Goal: Task Accomplishment & Management: Complete application form

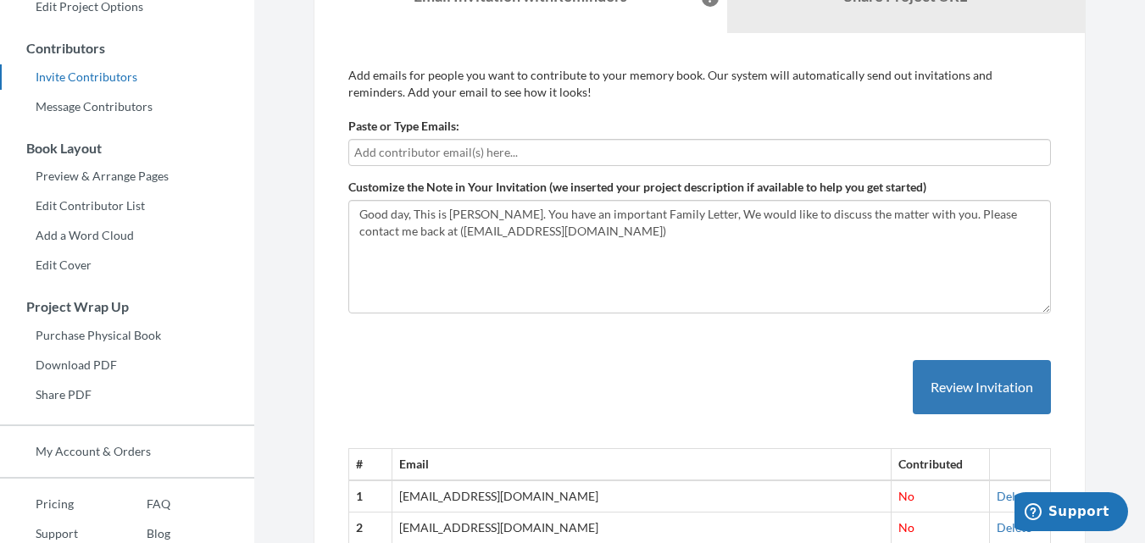
scroll to position [342, 0]
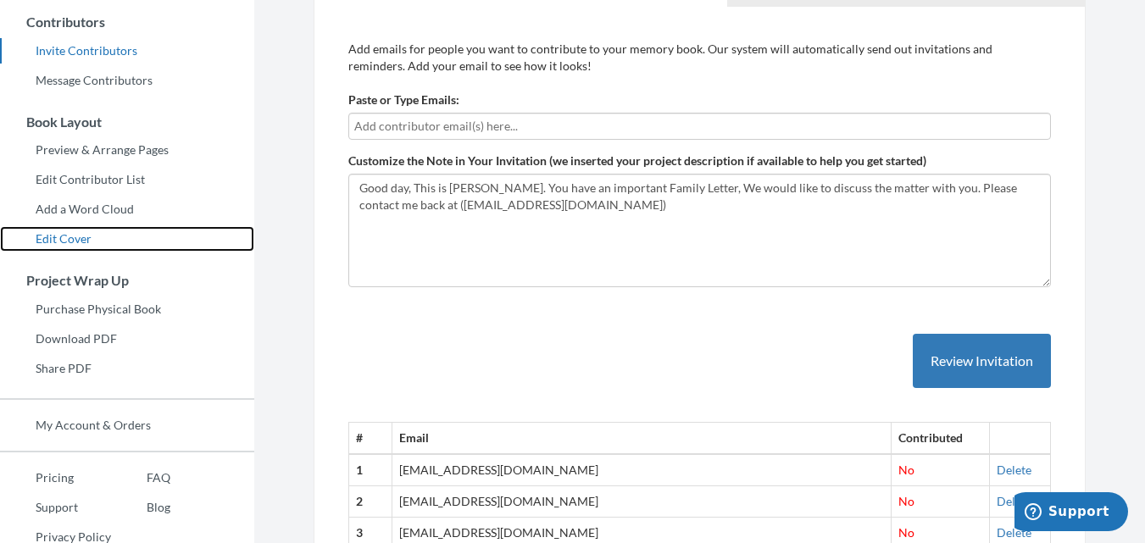
click at [57, 233] on link "Edit Cover" at bounding box center [127, 238] width 254 height 25
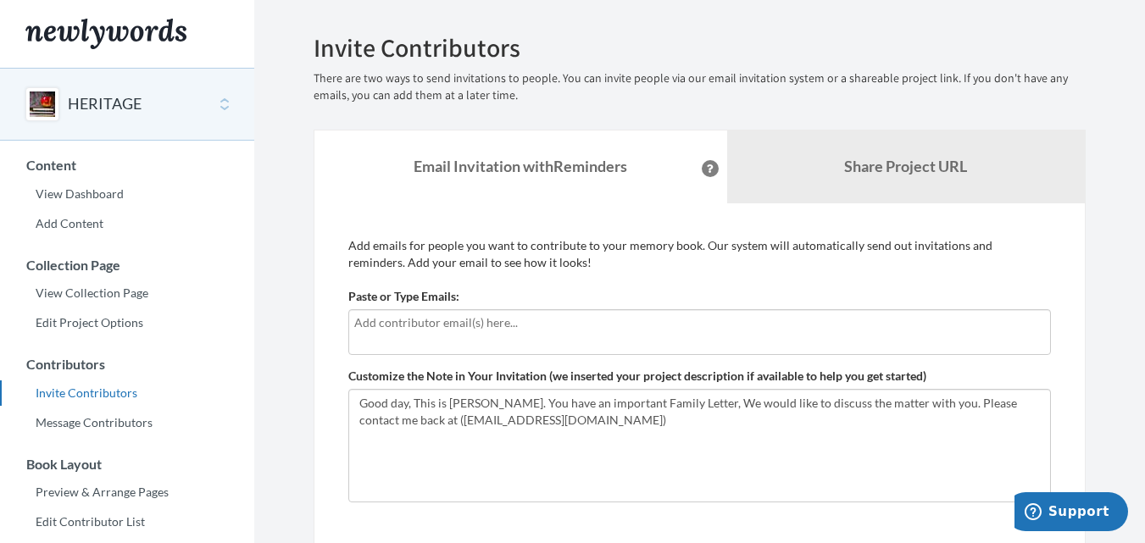
click at [506, 331] on input "text" at bounding box center [699, 323] width 691 height 19
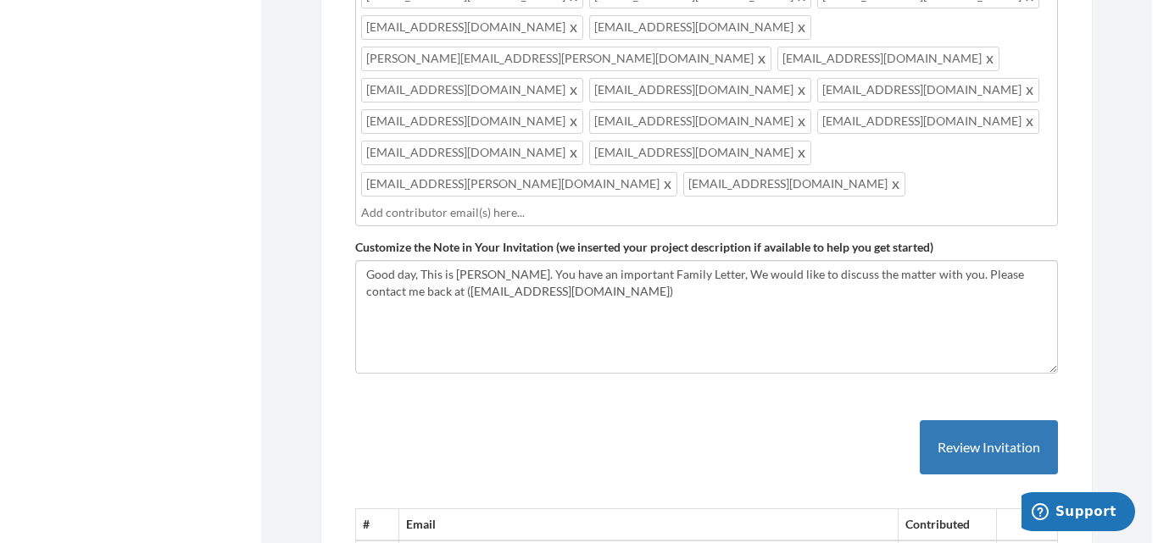
scroll to position [1271, 0]
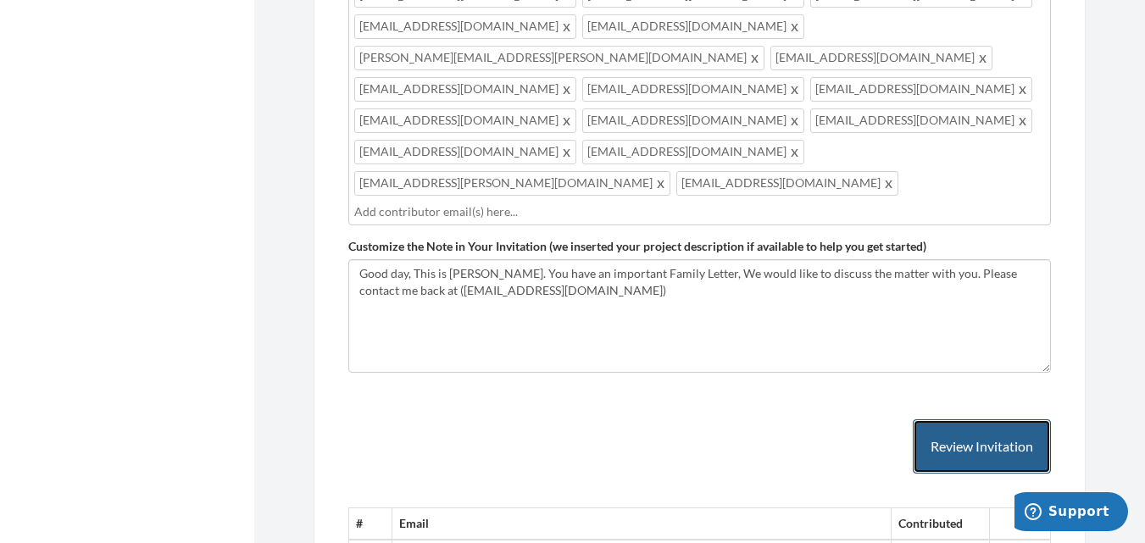
click at [951, 420] on button "Review Invitation" at bounding box center [982, 447] width 138 height 55
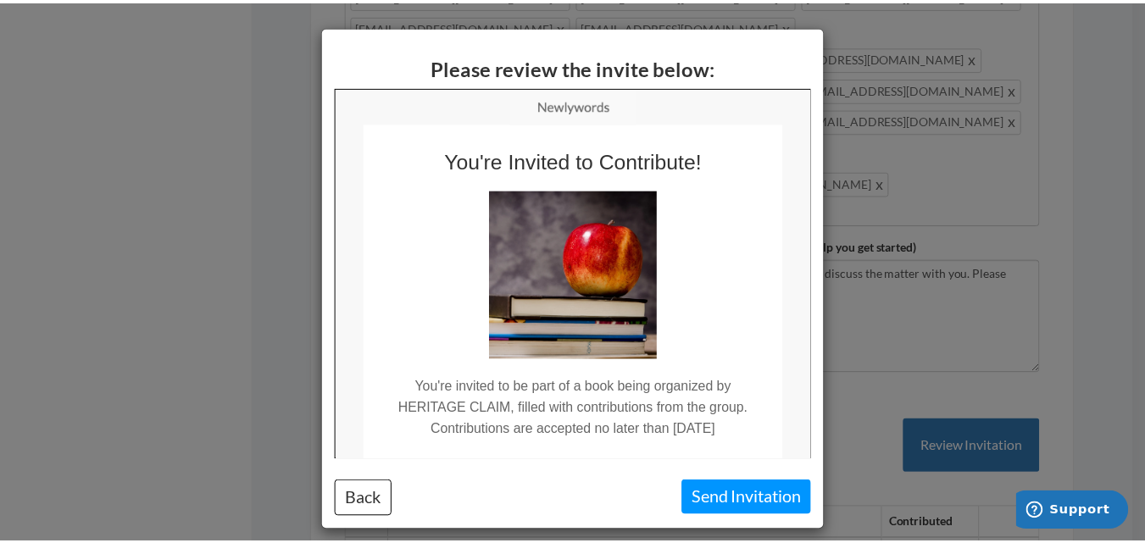
scroll to position [0, 0]
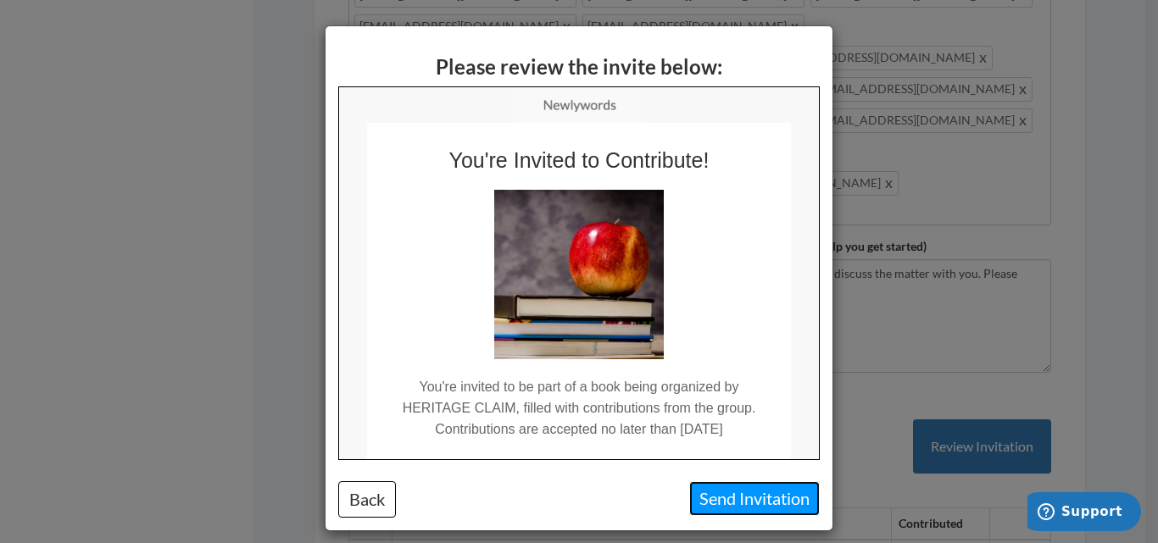
click at [726, 496] on button "Send Invitation" at bounding box center [754, 498] width 131 height 35
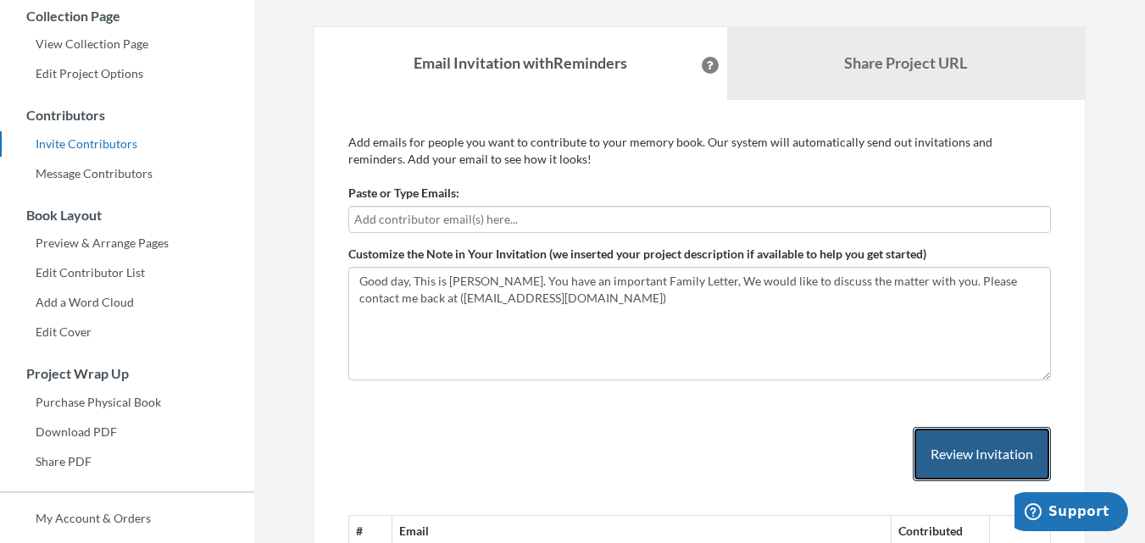
scroll to position [250, 0]
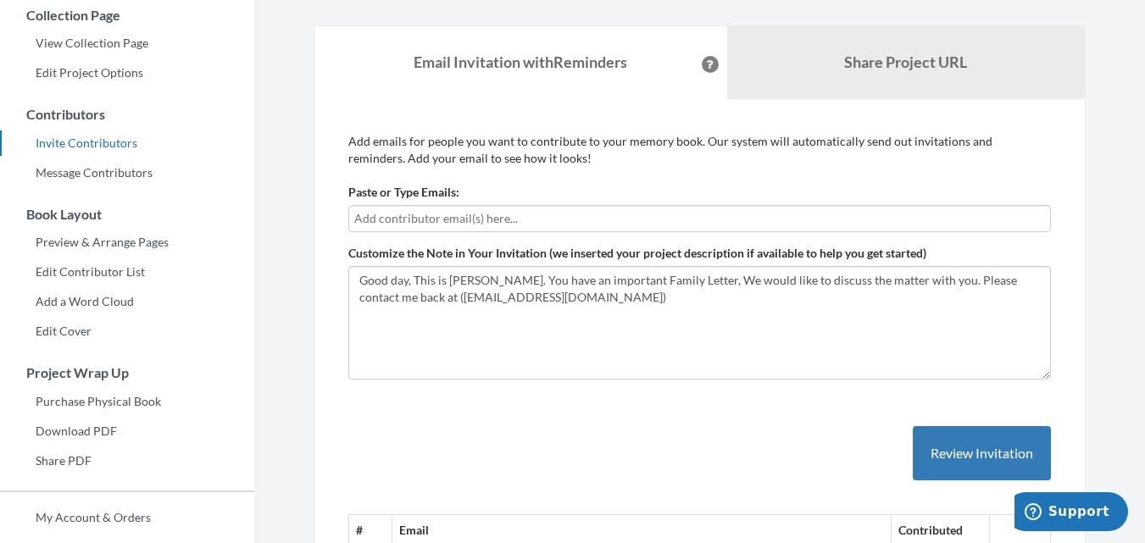
click at [508, 218] on input "text" at bounding box center [699, 218] width 691 height 19
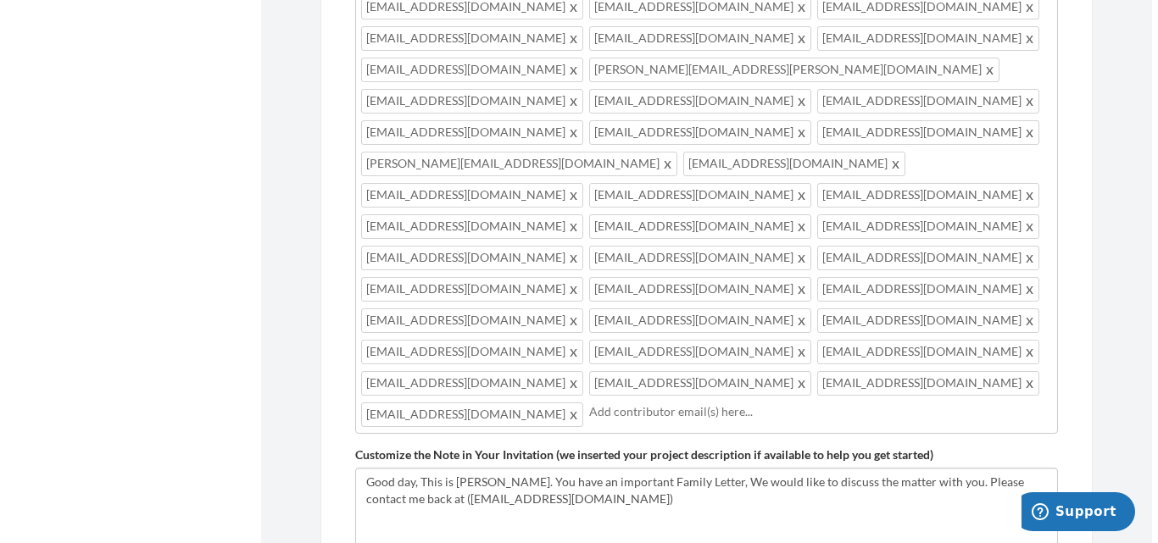
scroll to position [1219, 0]
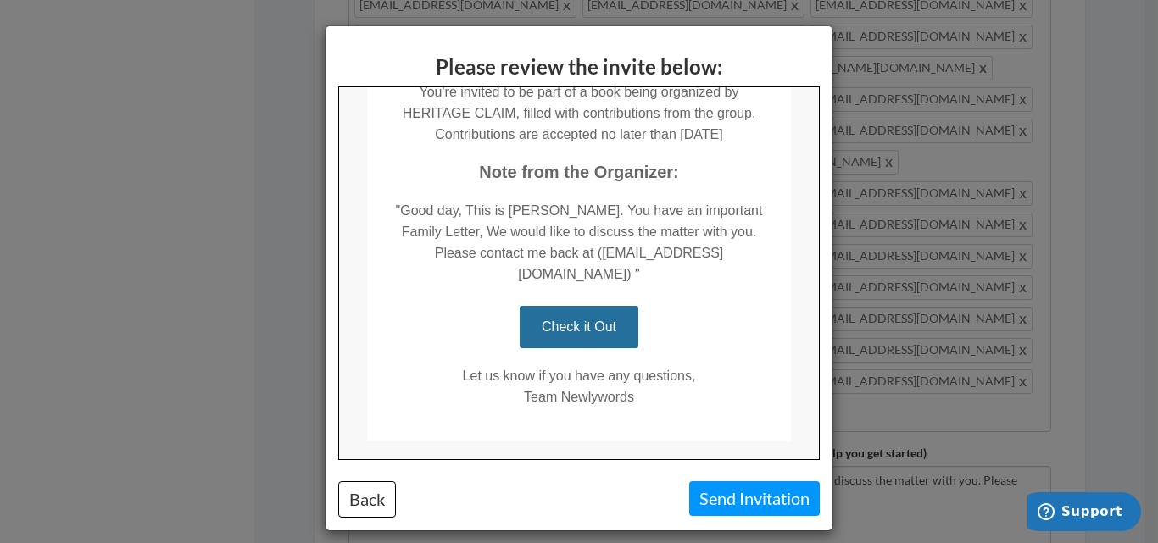
scroll to position [306, 0]
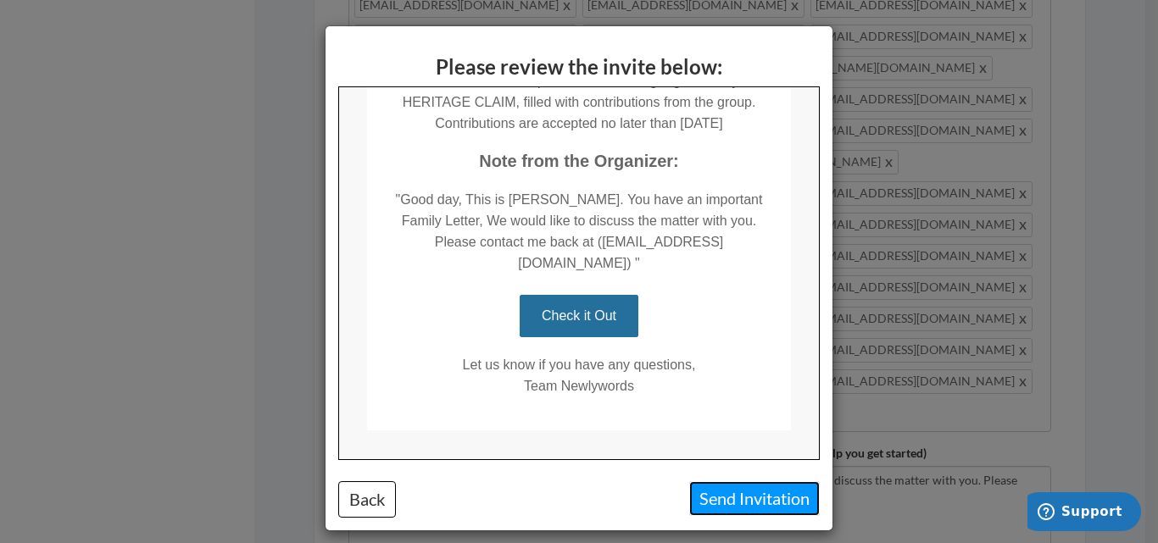
click at [744, 495] on button "Send Invitation" at bounding box center [754, 498] width 131 height 35
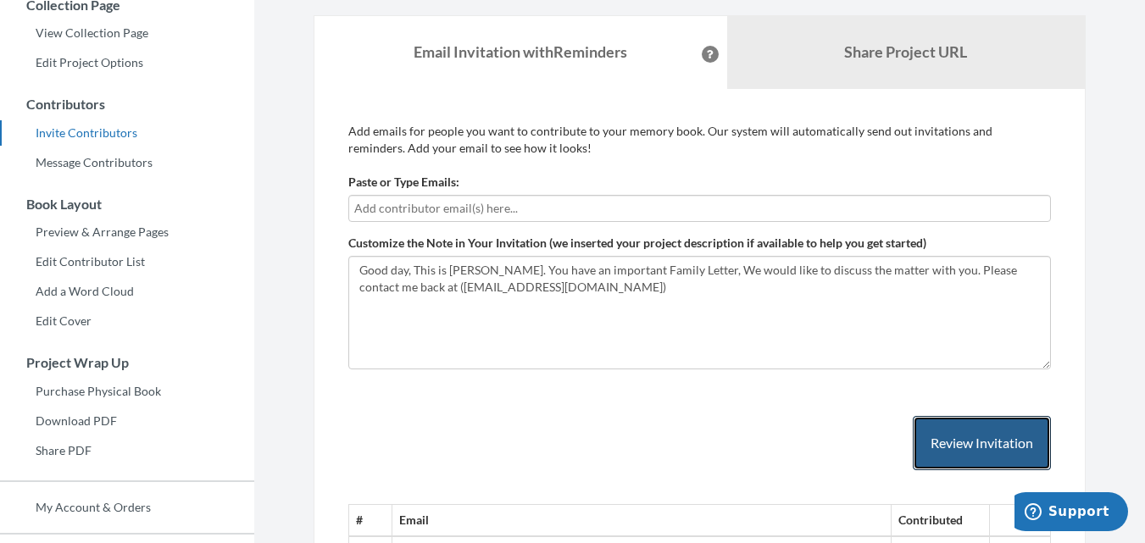
scroll to position [261, 0]
click at [508, 203] on input "text" at bounding box center [699, 207] width 691 height 19
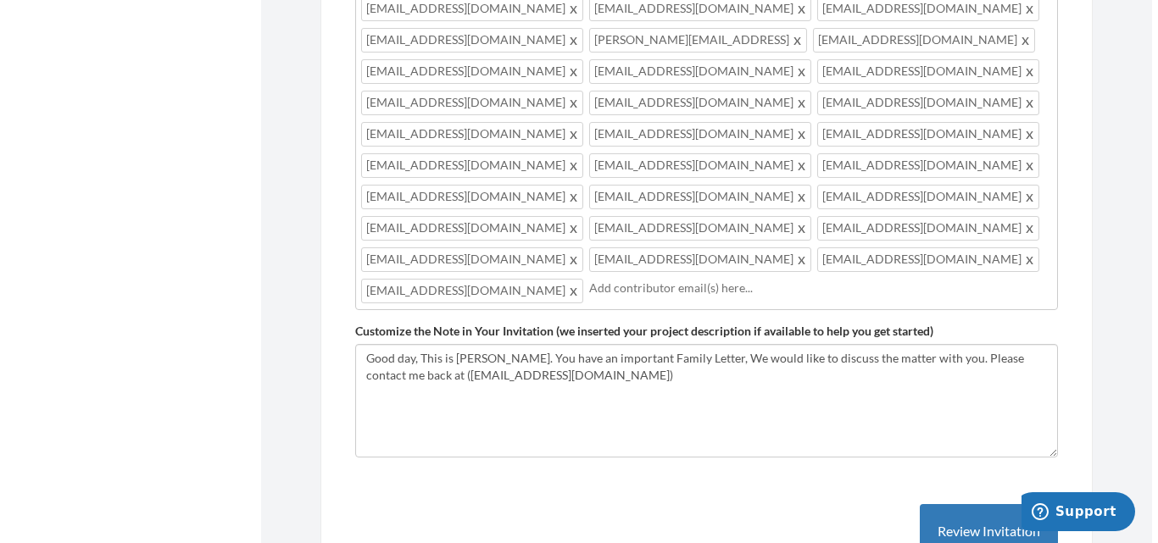
scroll to position [1310, 0]
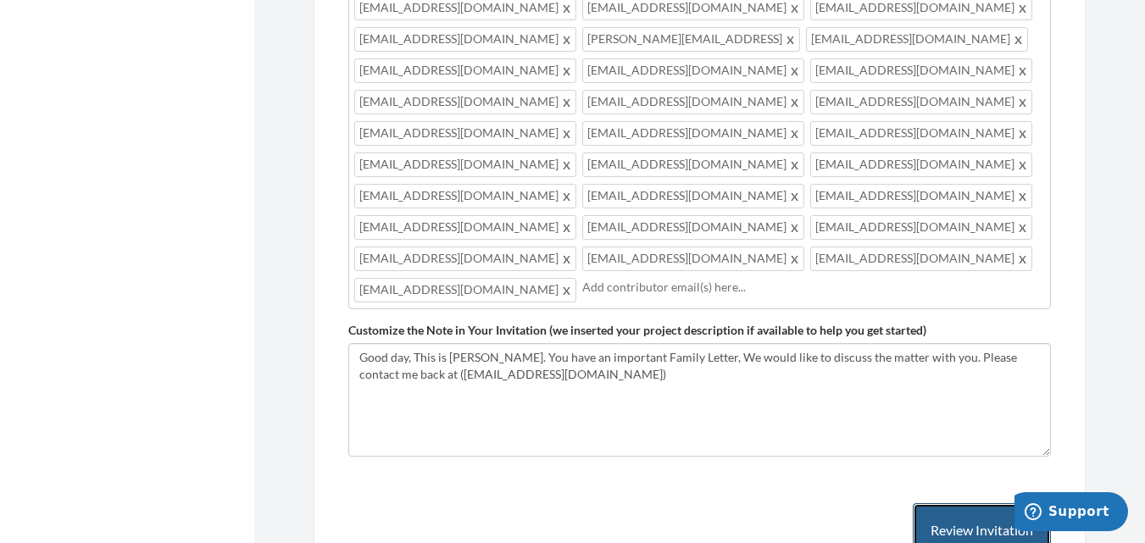
click at [960, 503] on button "Review Invitation" at bounding box center [982, 530] width 138 height 55
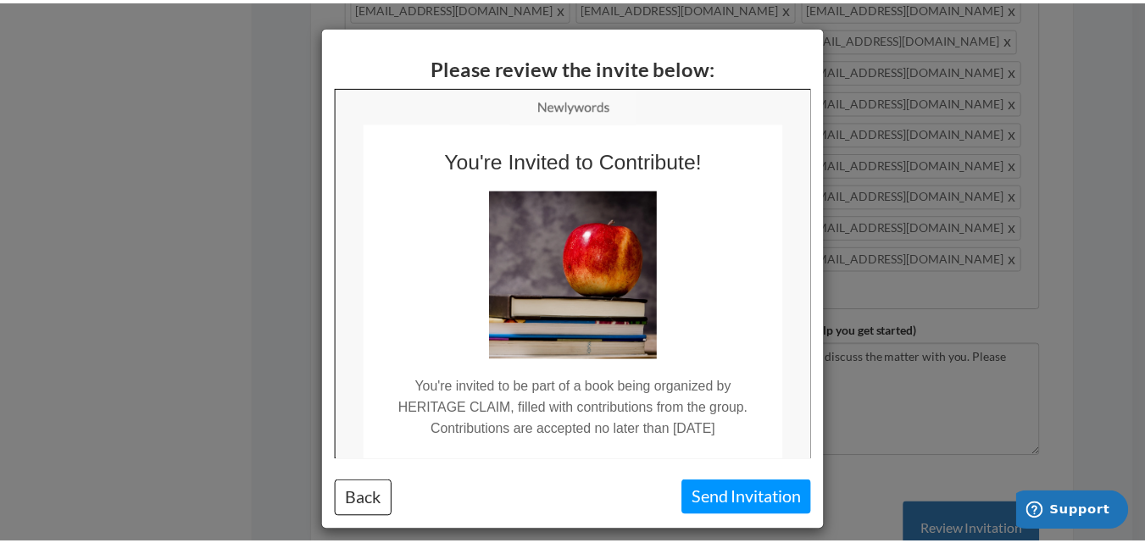
scroll to position [0, 0]
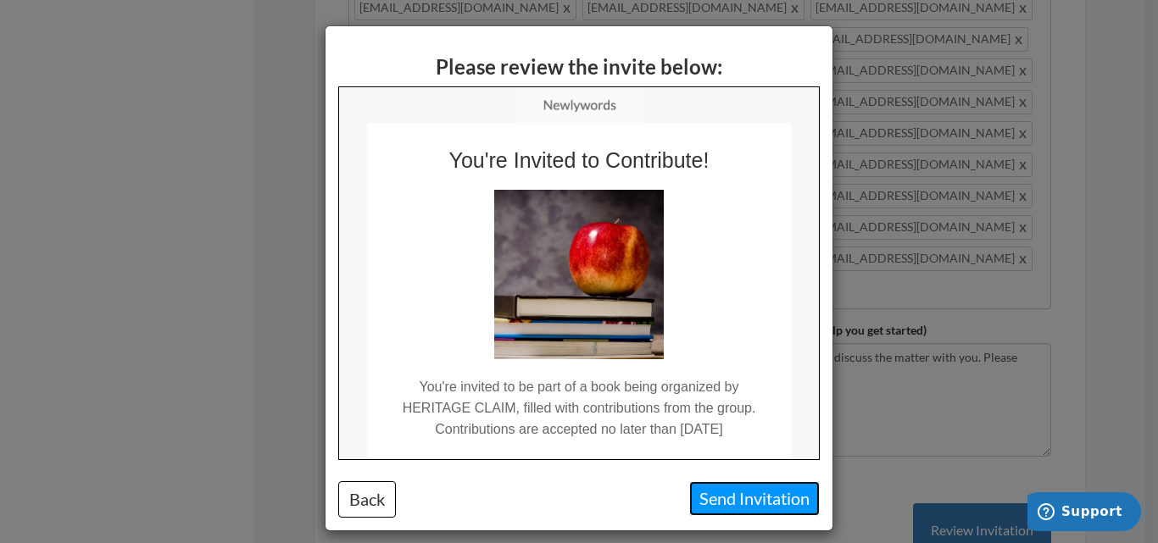
click at [712, 492] on button "Send Invitation" at bounding box center [754, 498] width 131 height 35
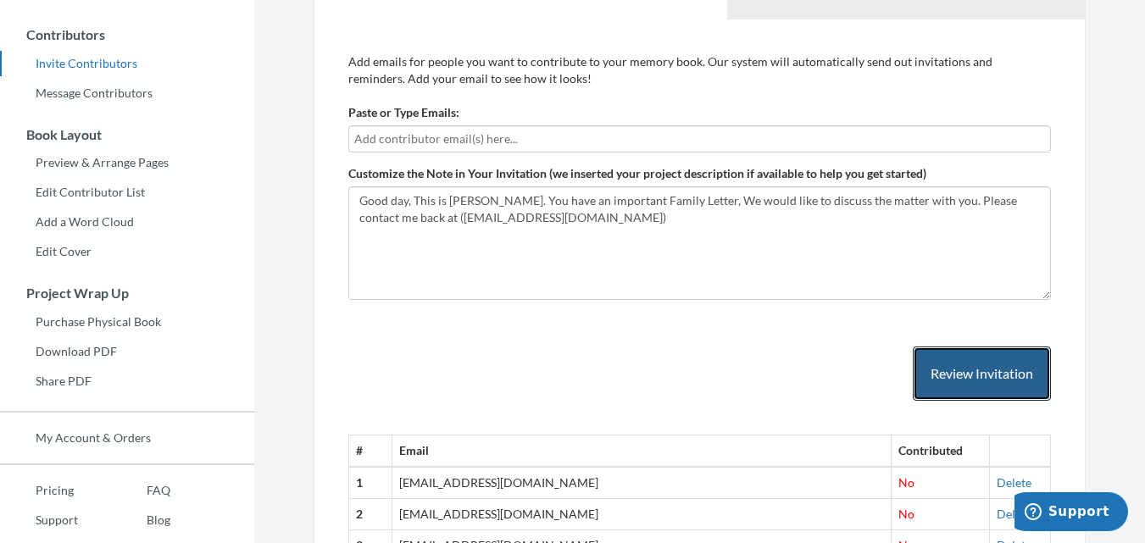
scroll to position [332, 0]
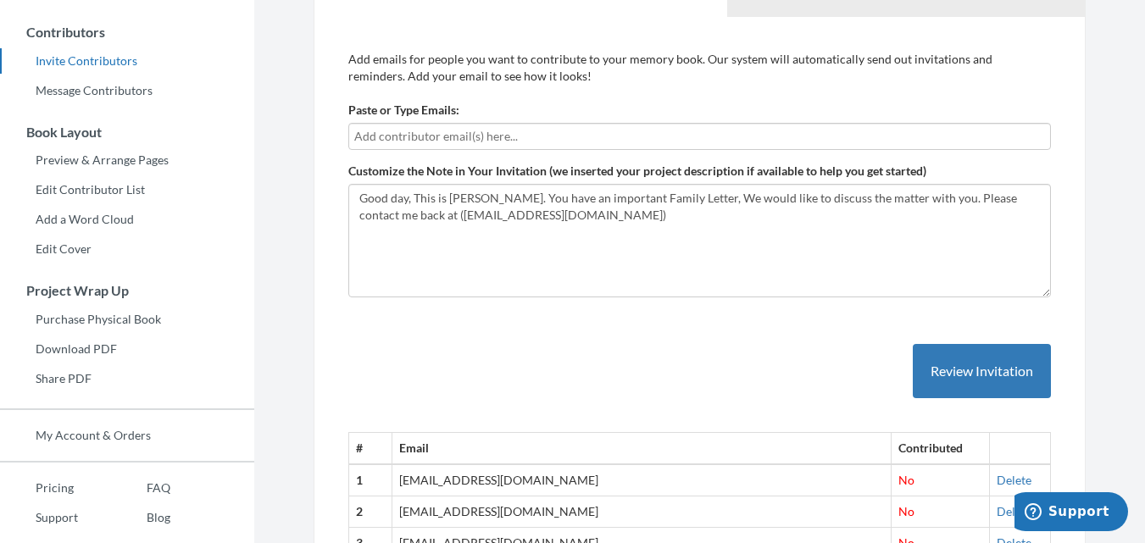
click at [492, 128] on input "text" at bounding box center [699, 136] width 691 height 19
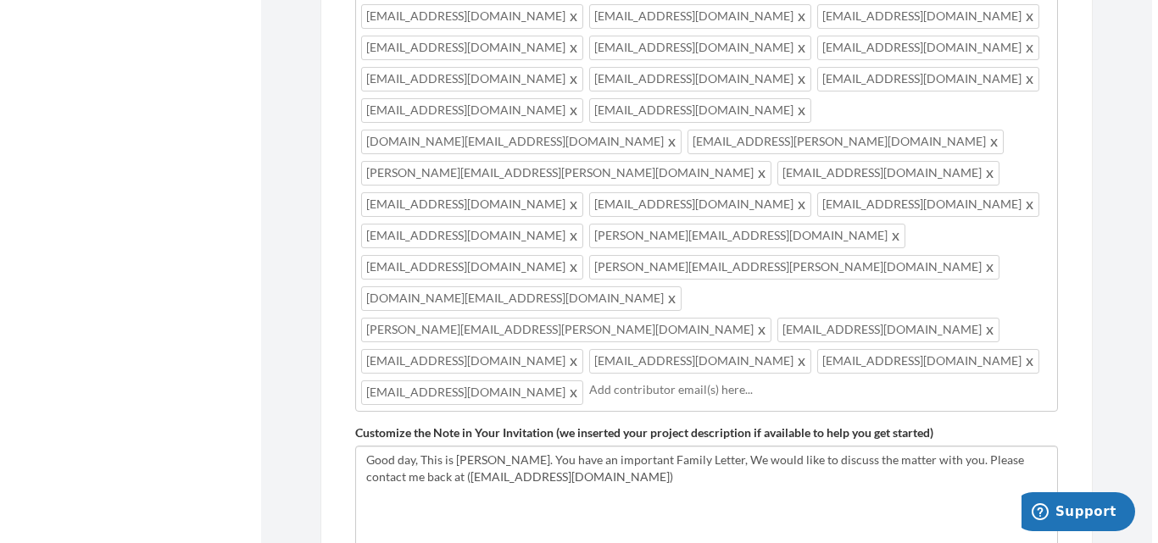
scroll to position [1226, 0]
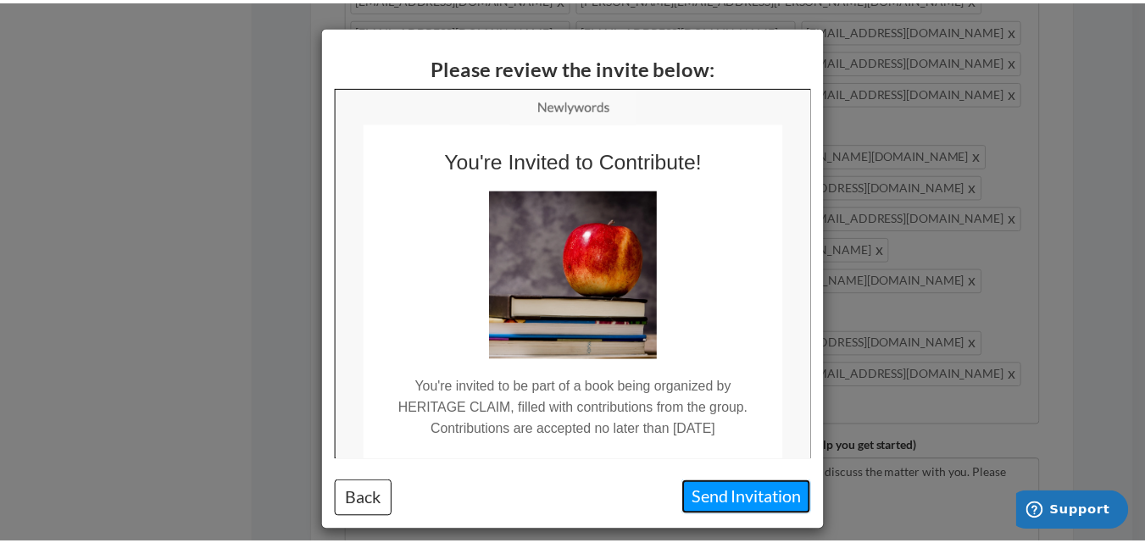
scroll to position [0, 0]
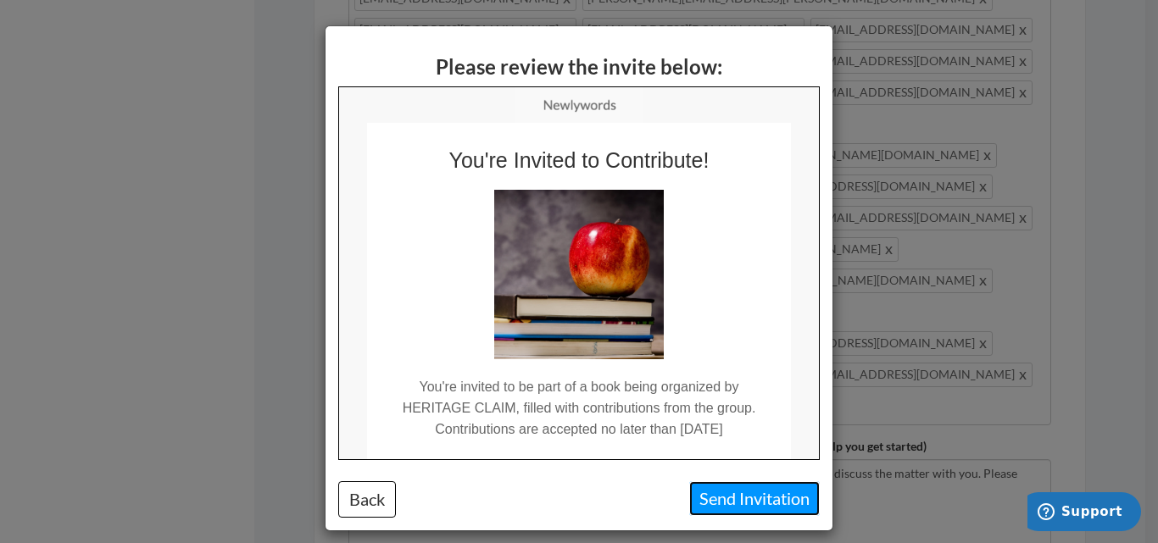
click at [713, 498] on button "Send Invitation" at bounding box center [754, 498] width 131 height 35
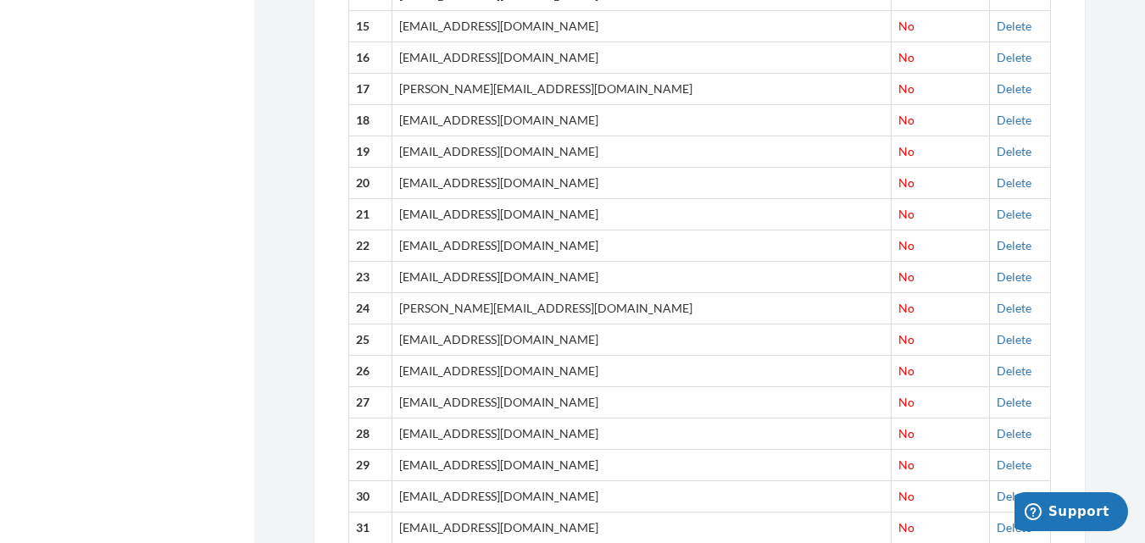
click at [787, 391] on td "[EMAIL_ADDRESS][DOMAIN_NAME]" at bounding box center [641, 402] width 499 height 31
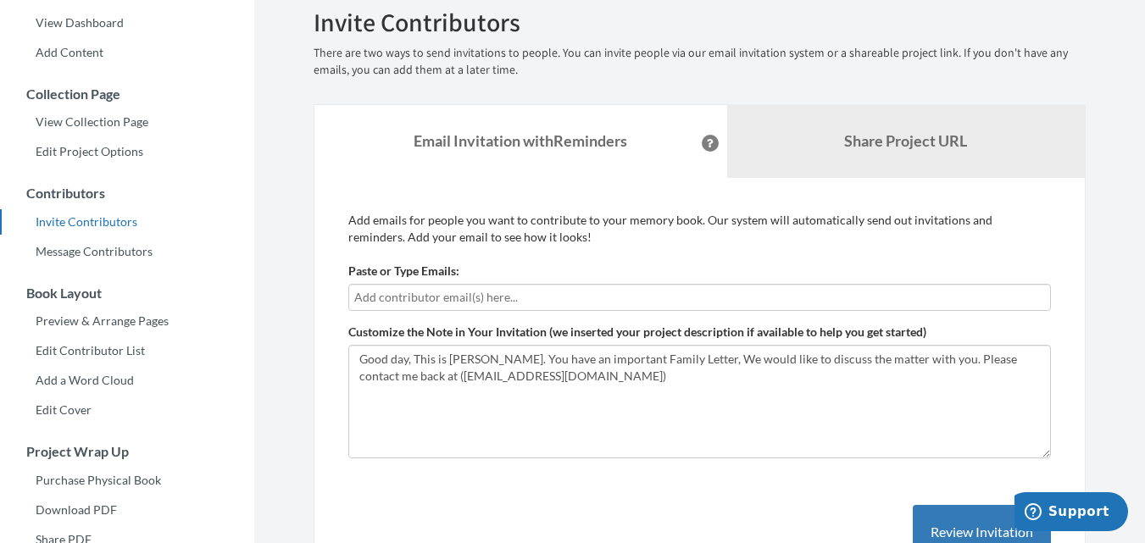
scroll to position [172, 0]
click at [502, 303] on input "text" at bounding box center [699, 296] width 691 height 19
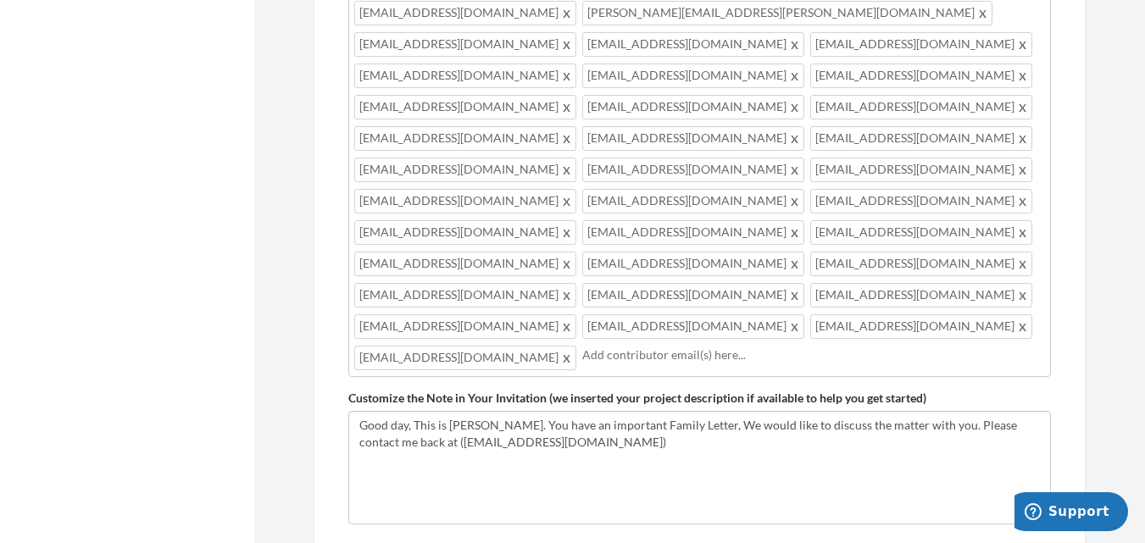
scroll to position [1181, 0]
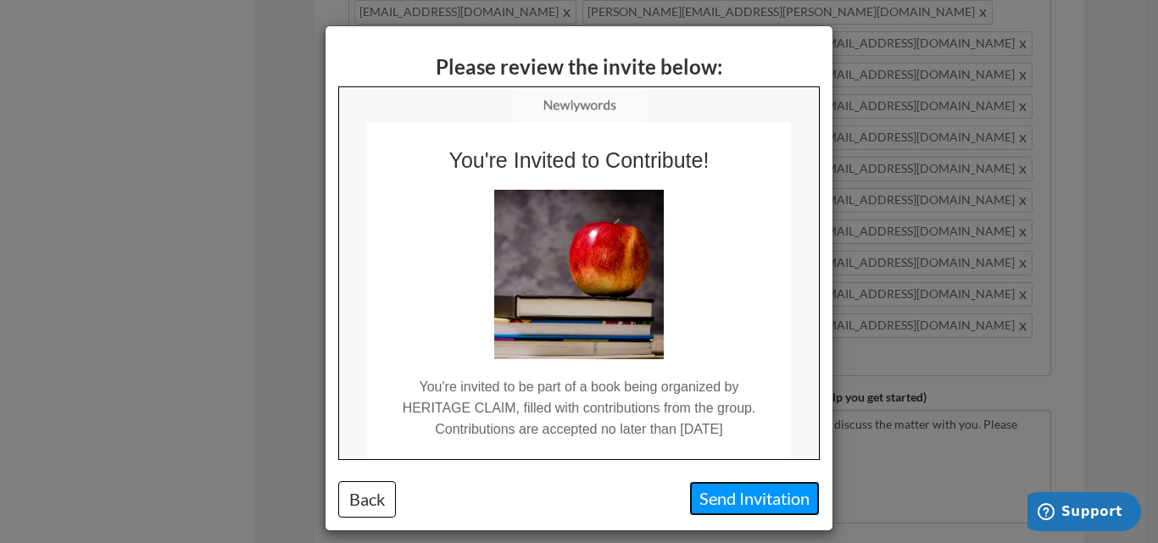
click at [727, 500] on button "Send Invitation" at bounding box center [754, 498] width 131 height 35
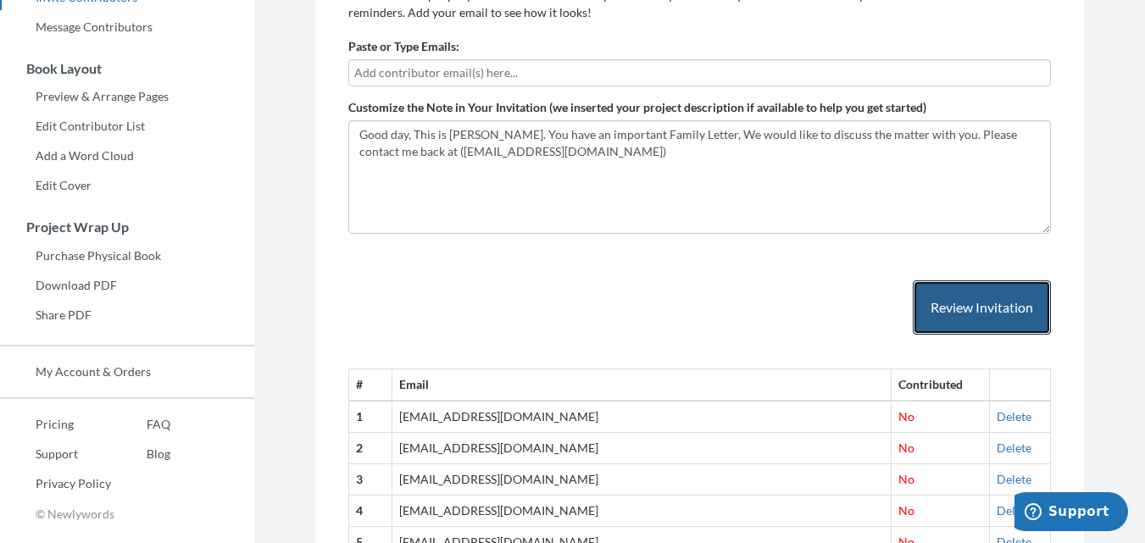
scroll to position [395, 0]
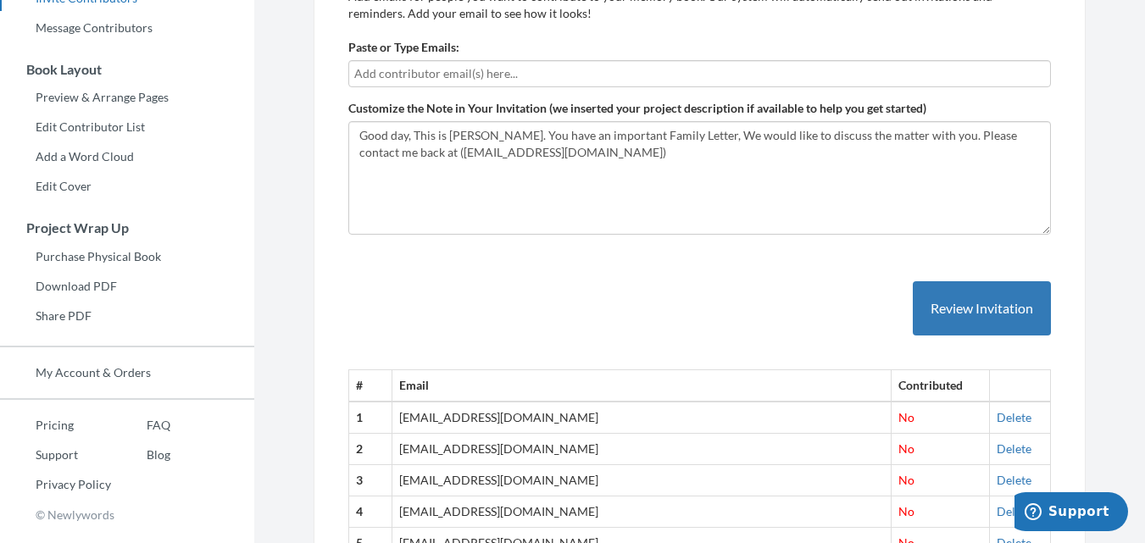
click at [539, 74] on input "text" at bounding box center [699, 73] width 691 height 19
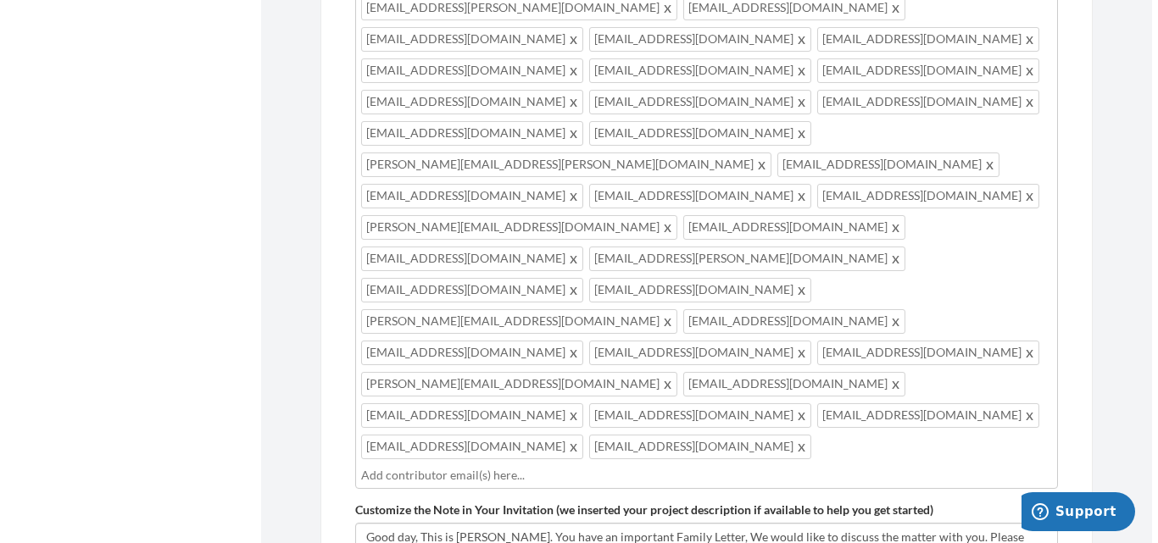
scroll to position [1383, 0]
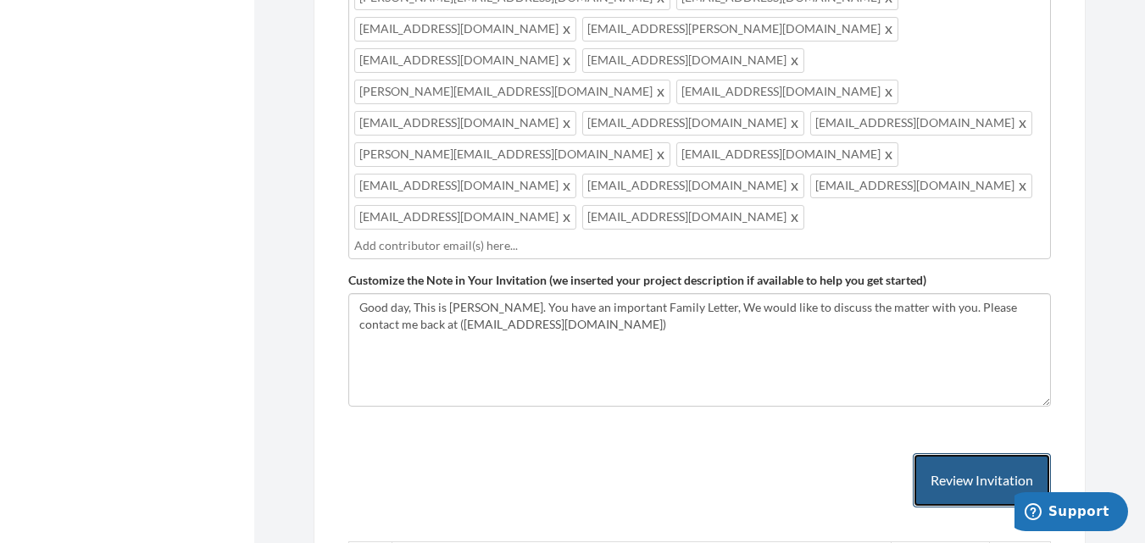
click at [971, 453] on button "Review Invitation" at bounding box center [982, 480] width 138 height 55
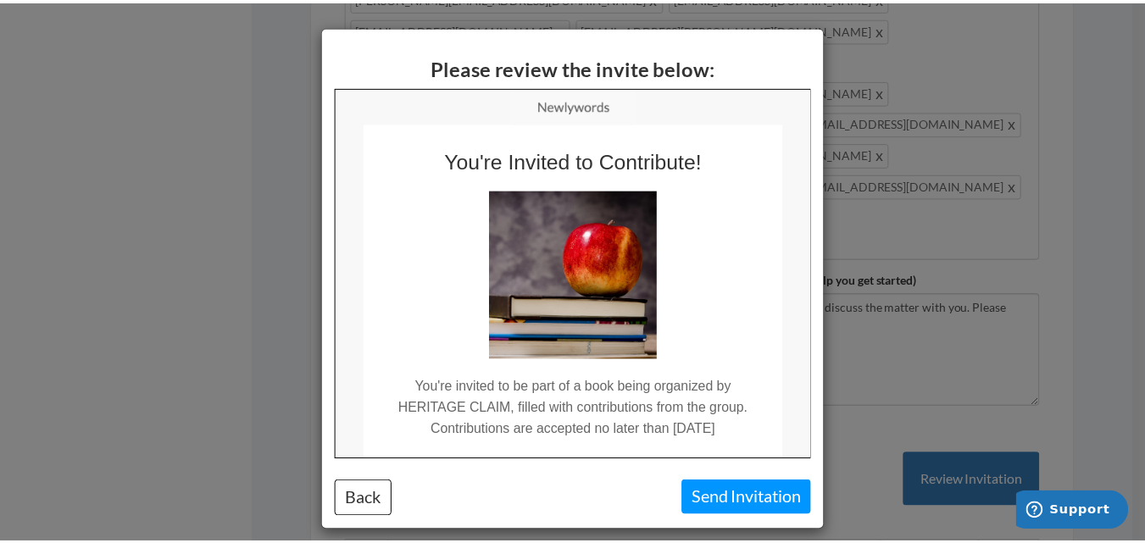
scroll to position [0, 0]
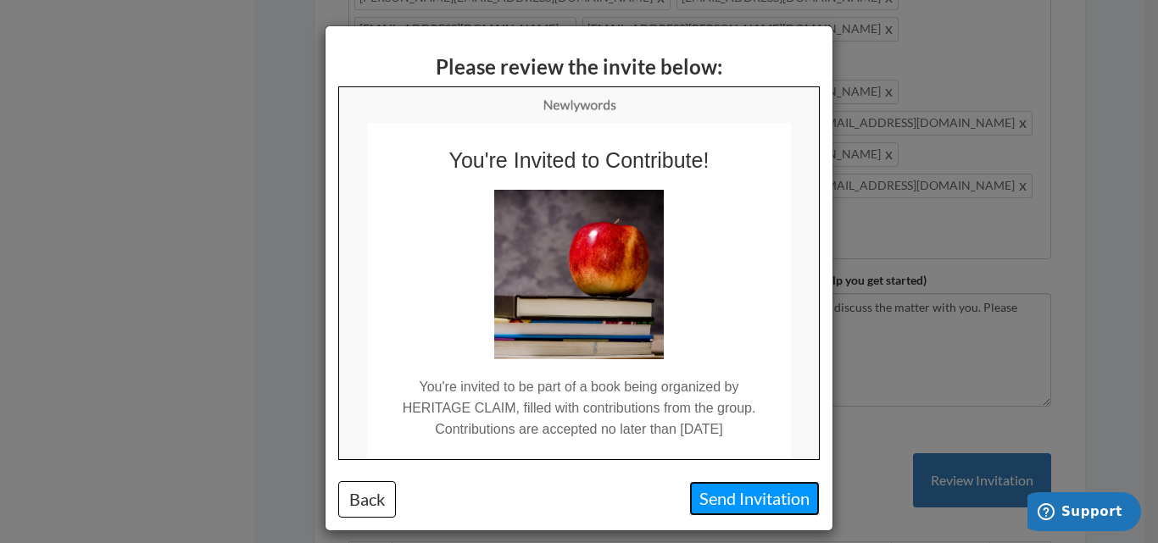
click at [737, 493] on button "Send Invitation" at bounding box center [754, 498] width 131 height 35
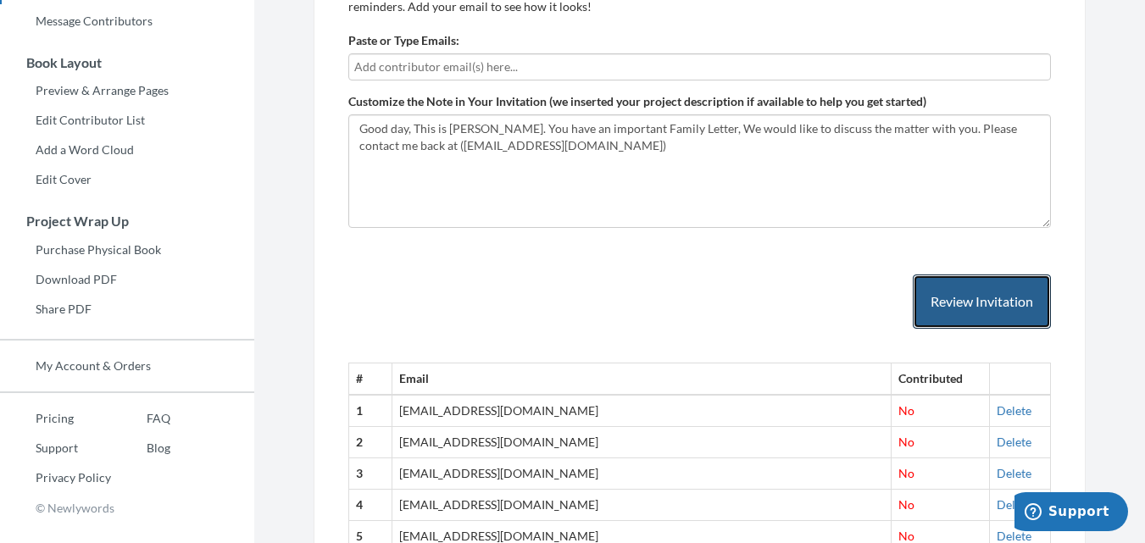
scroll to position [403, 0]
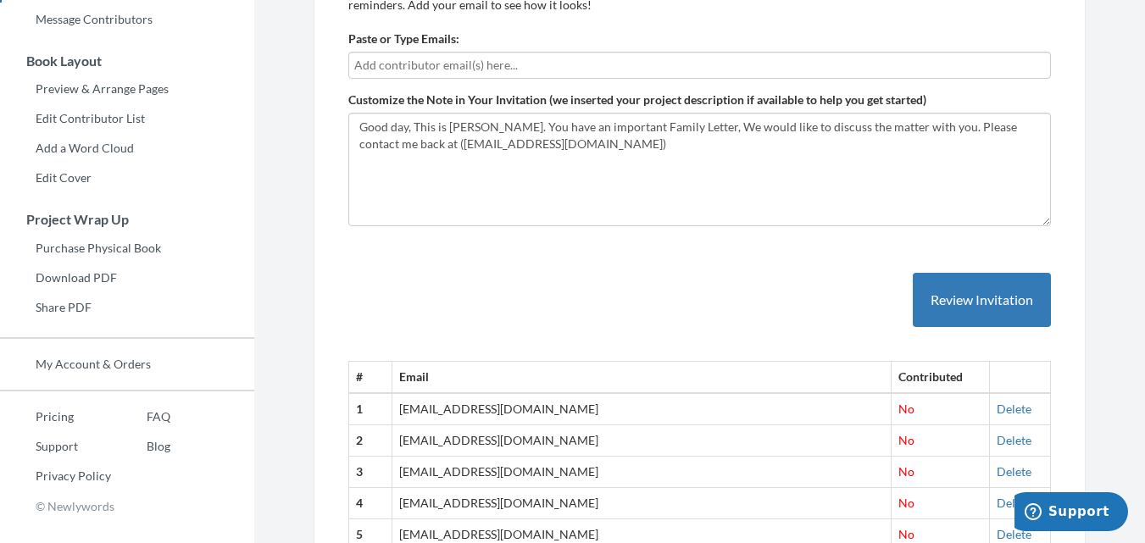
click at [505, 70] on input "text" at bounding box center [699, 65] width 691 height 19
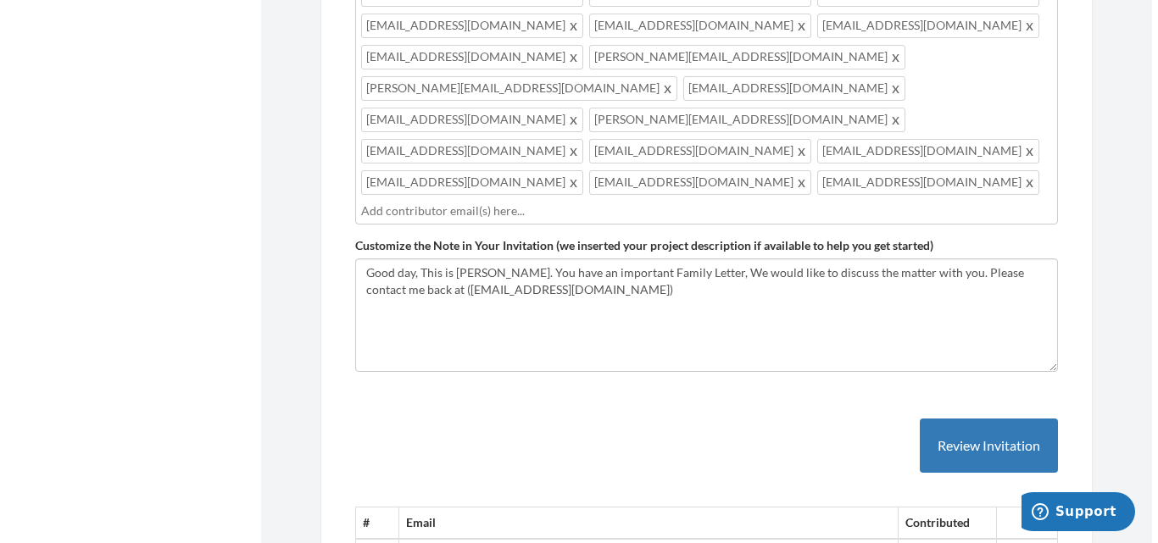
scroll to position [1388, 0]
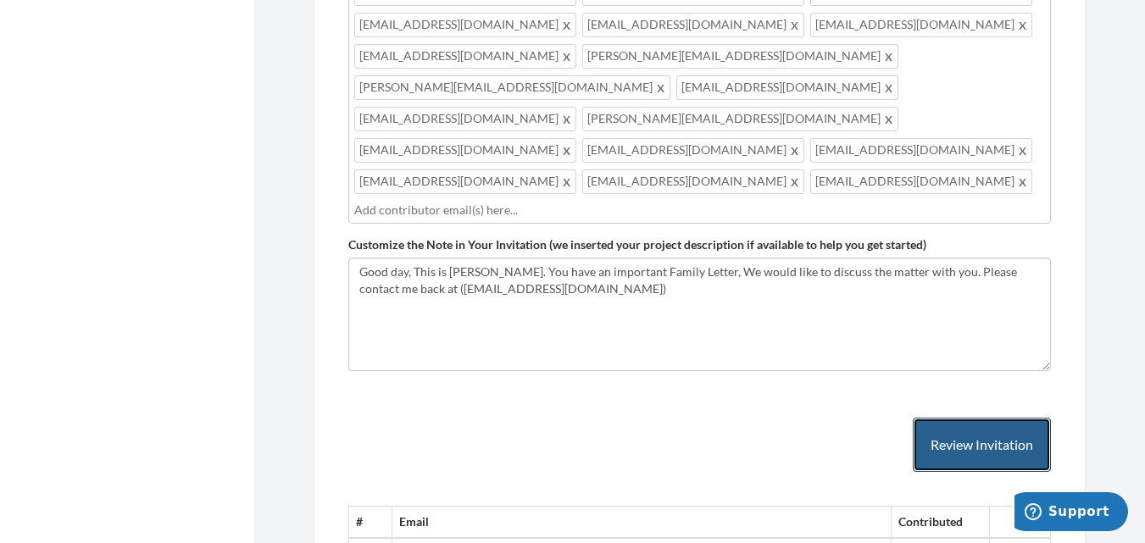
click at [971, 418] on button "Review Invitation" at bounding box center [982, 445] width 138 height 55
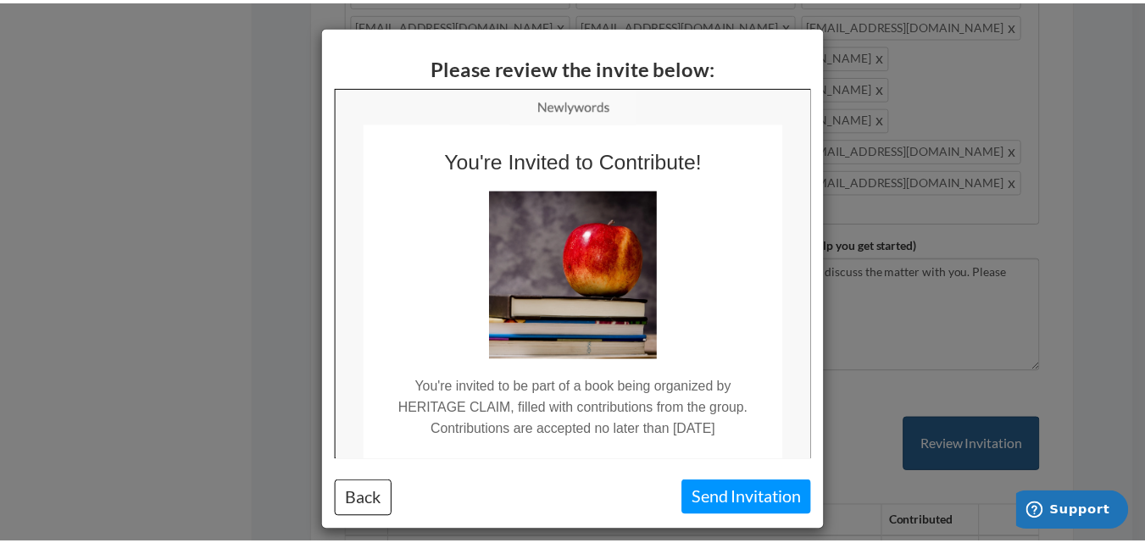
scroll to position [0, 0]
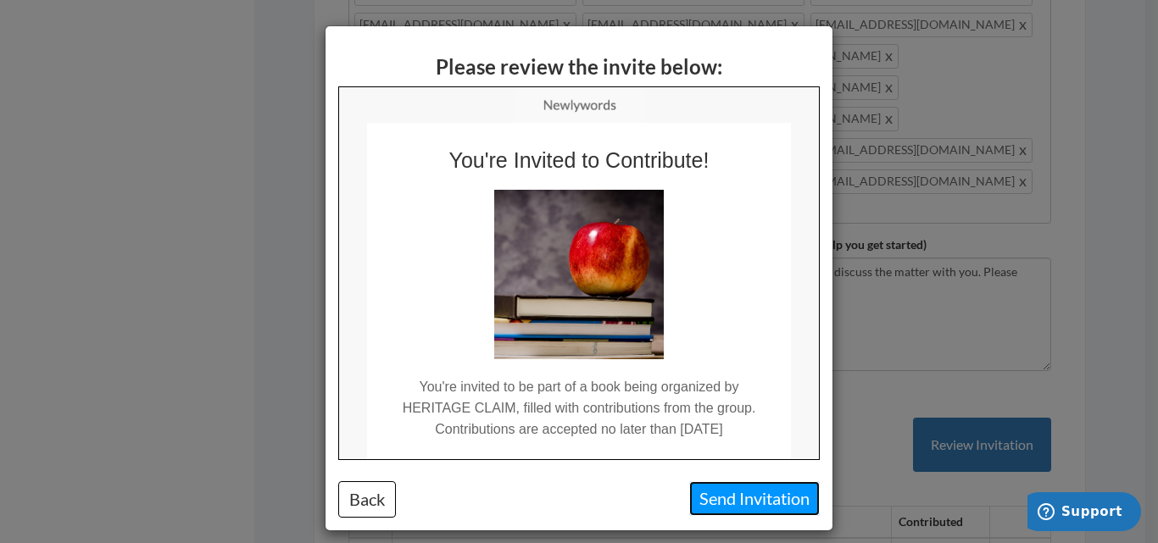
click at [720, 495] on button "Send Invitation" at bounding box center [754, 498] width 131 height 35
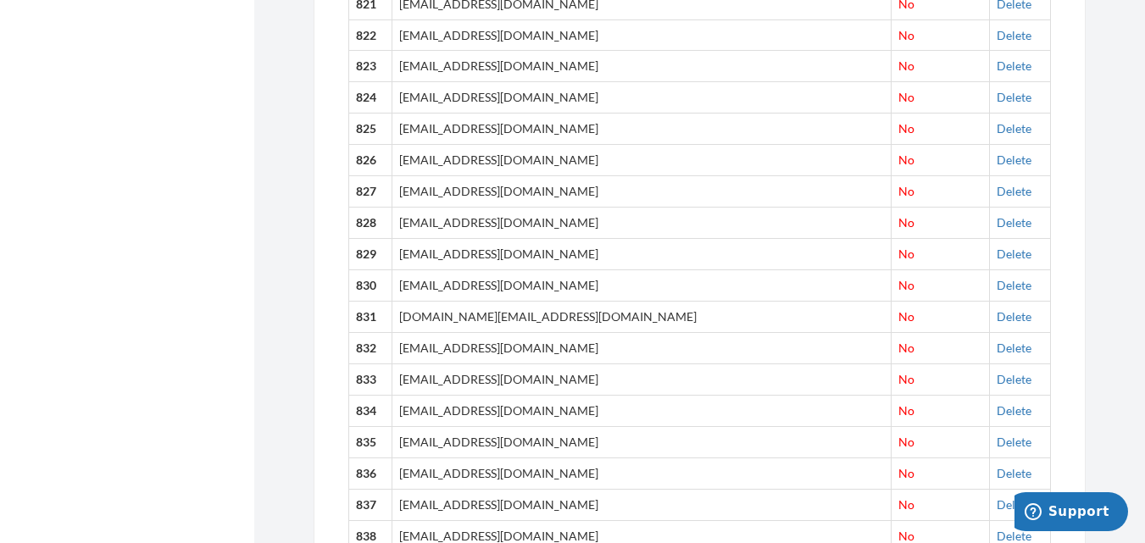
scroll to position [26022, 0]
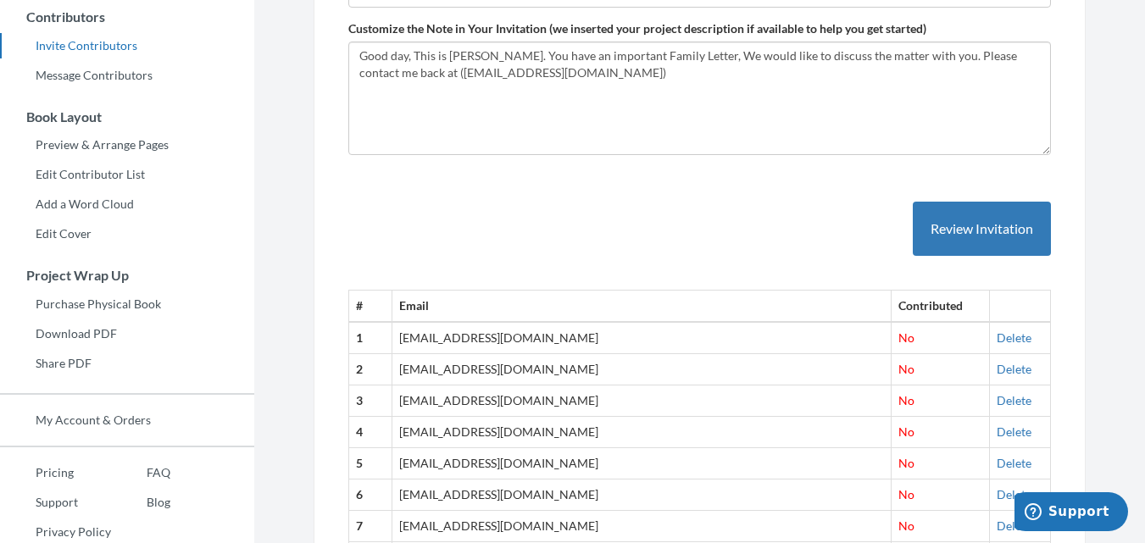
scroll to position [347, 0]
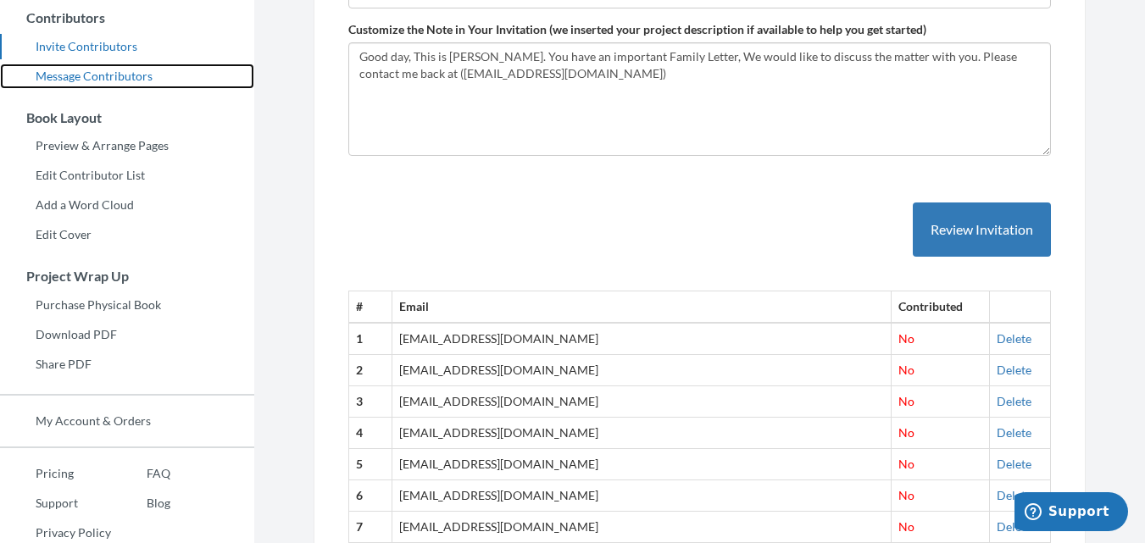
click at [118, 74] on link "Message Contributors" at bounding box center [127, 76] width 254 height 25
click at [98, 75] on link "Message Contributors" at bounding box center [127, 76] width 254 height 25
